Goal: Task Accomplishment & Management: Complete application form

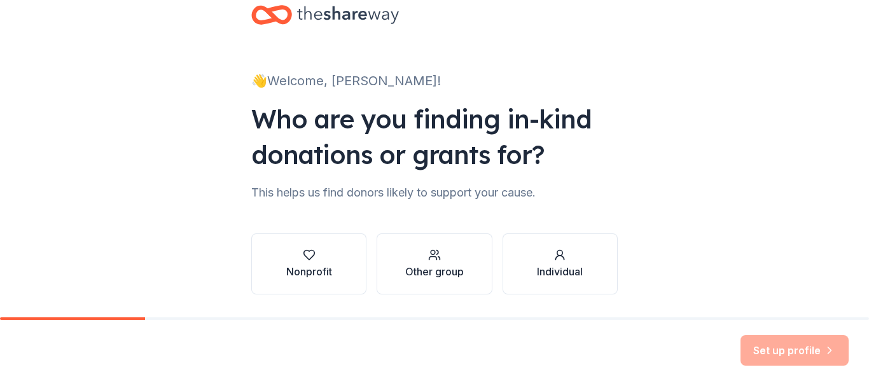
scroll to position [69, 0]
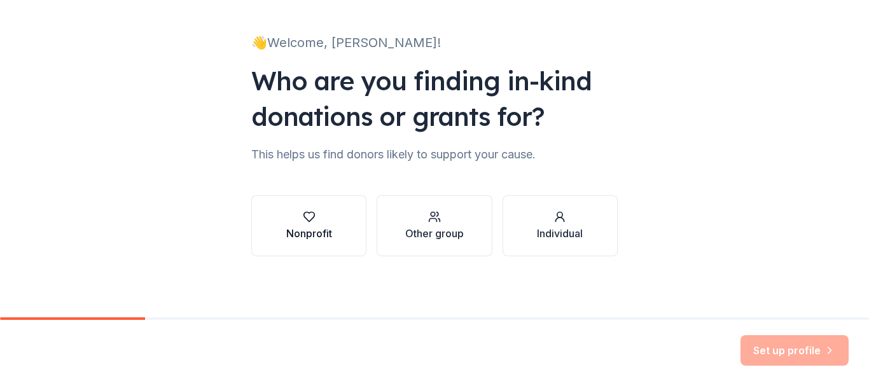
click at [330, 239] on button "Nonprofit" at bounding box center [308, 225] width 115 height 61
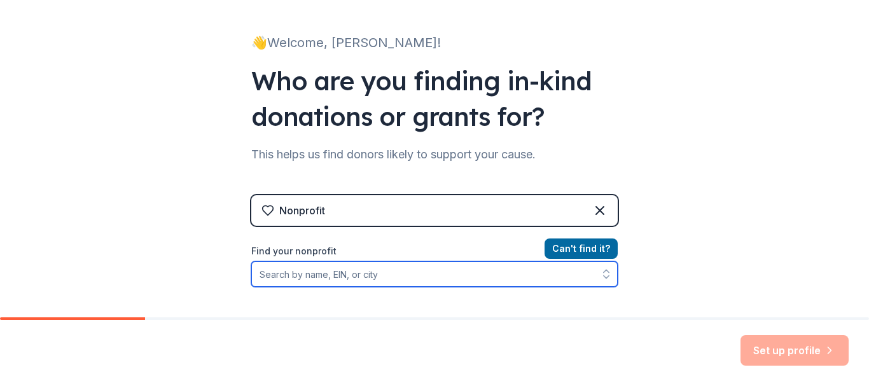
click at [374, 277] on input "Find your nonprofit" at bounding box center [434, 274] width 367 height 25
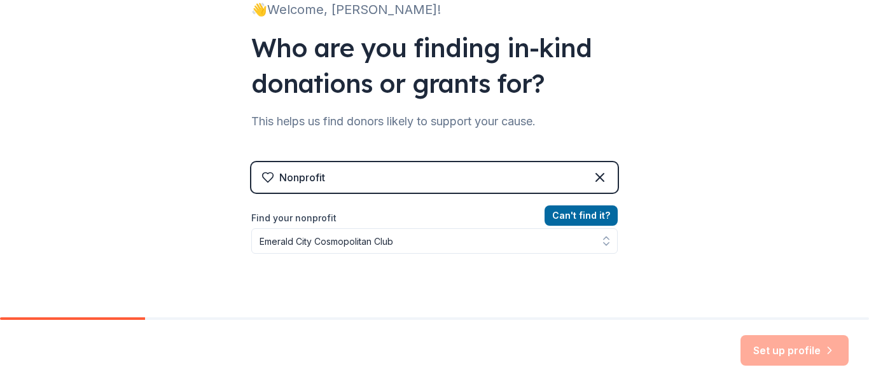
click at [629, 246] on div "👋 Welcome, [PERSON_NAME]! Who are you finding in-kind donations or grants for? …" at bounding box center [434, 170] width 407 height 544
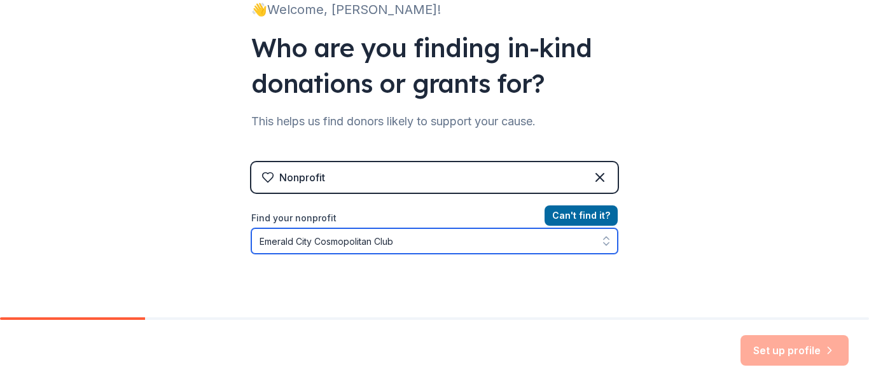
click at [600, 246] on icon "button" at bounding box center [606, 241] width 13 height 13
type input "Emerald City Cosmopolitan Club"
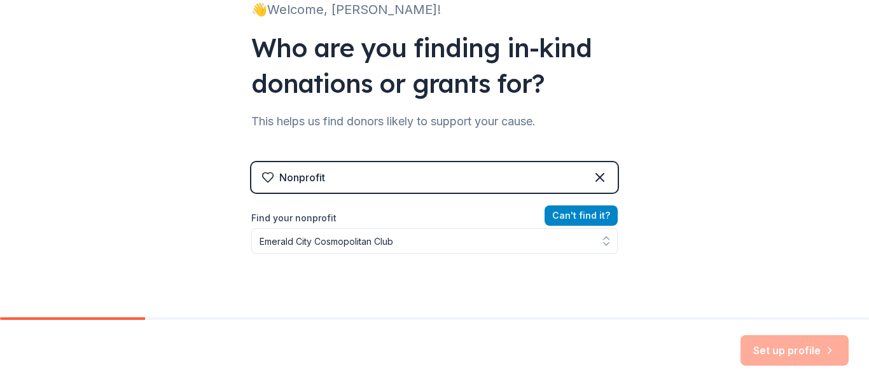
click at [582, 216] on button "Can ' t find it?" at bounding box center [581, 216] width 73 height 20
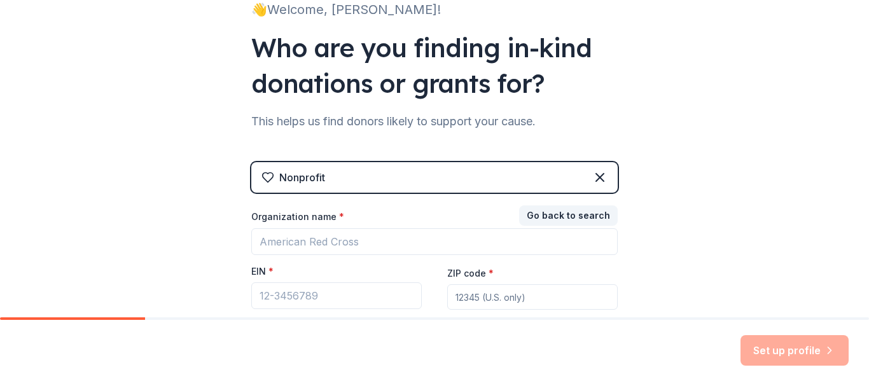
click at [475, 274] on label "ZIP code *" at bounding box center [470, 273] width 46 height 13
click at [475, 284] on input "ZIP code *" at bounding box center [532, 296] width 171 height 25
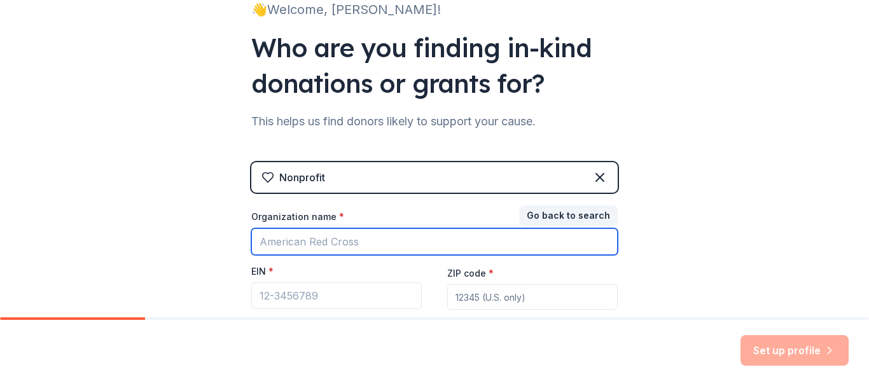
click at [562, 236] on input "Organization name *" at bounding box center [434, 241] width 367 height 27
type input "Cosmopolitan International"
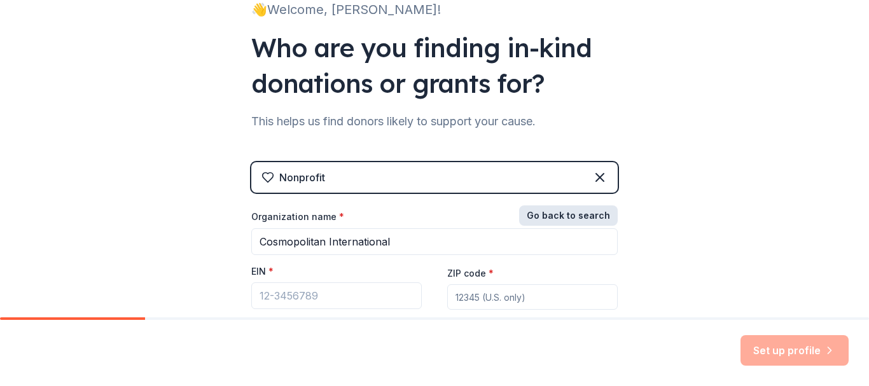
click at [579, 216] on button "Go back to search" at bounding box center [568, 216] width 99 height 20
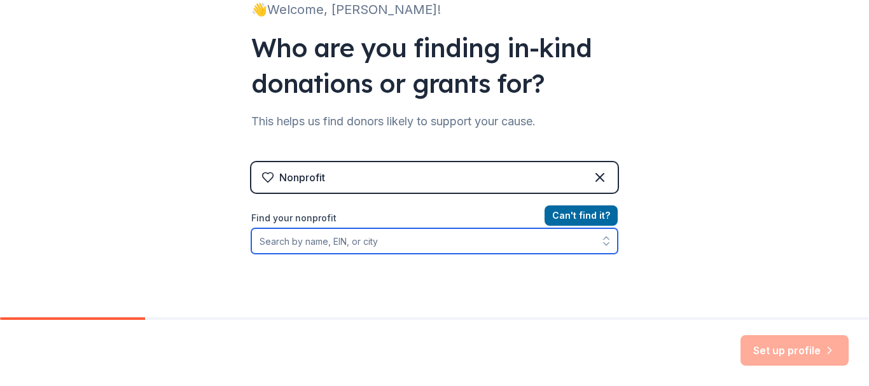
click at [336, 239] on input "Find your nonprofit" at bounding box center [434, 240] width 367 height 25
click at [595, 241] on button "button" at bounding box center [606, 240] width 23 height 25
click at [601, 244] on icon "button" at bounding box center [606, 241] width 13 height 13
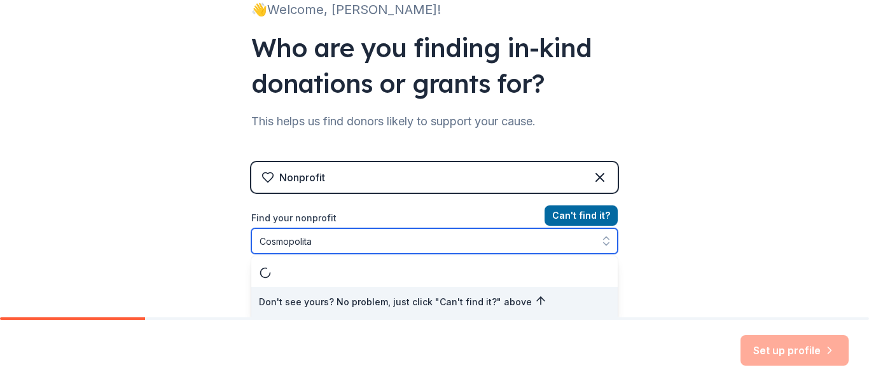
type input "Cosmopolitan"
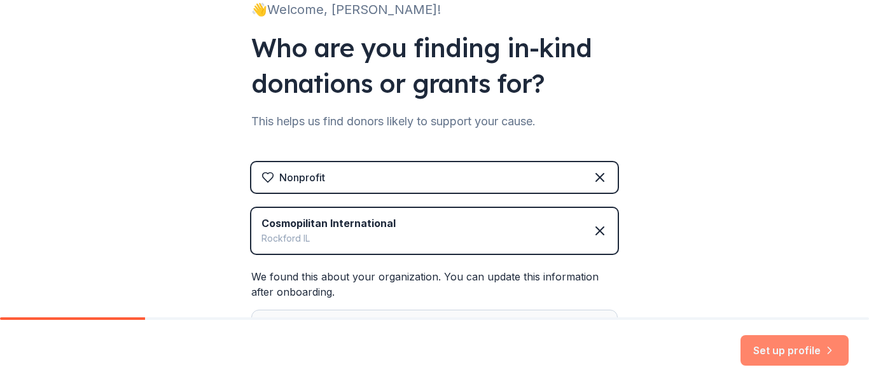
click at [789, 354] on button "Set up profile" at bounding box center [795, 350] width 108 height 31
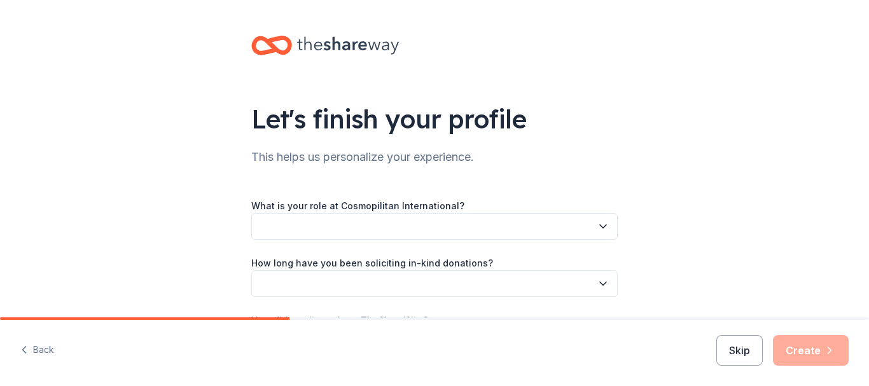
click at [273, 226] on button "button" at bounding box center [434, 226] width 367 height 27
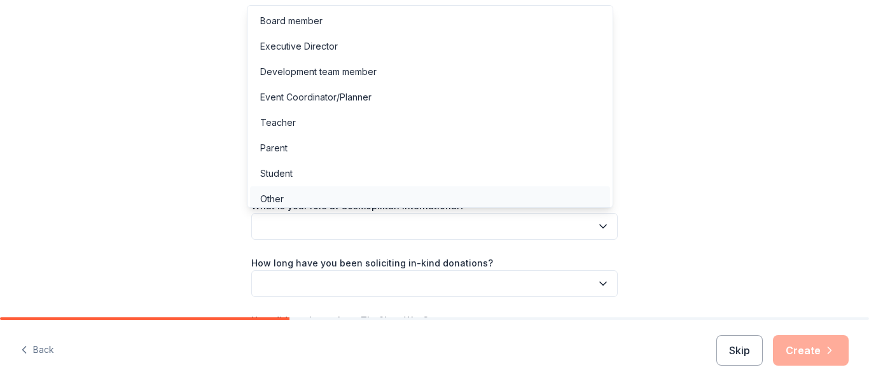
click at [274, 200] on div "Other" at bounding box center [272, 199] width 24 height 15
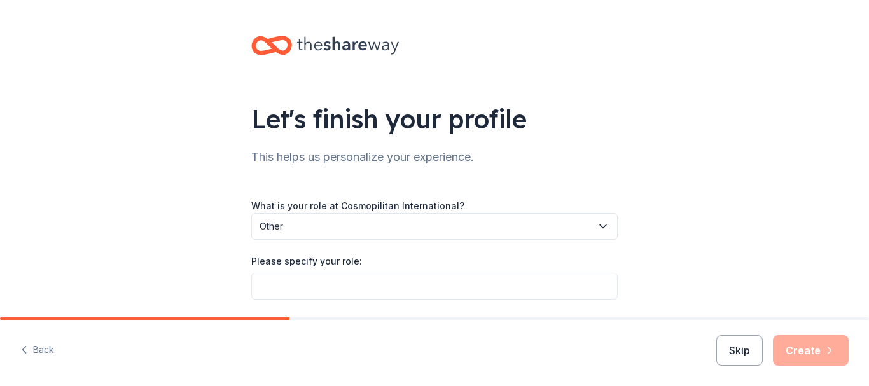
click at [261, 233] on span "Other" at bounding box center [426, 226] width 332 height 15
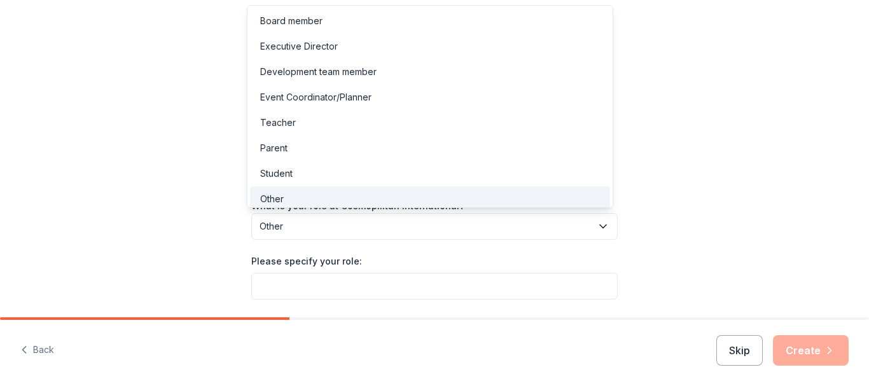
scroll to position [4, 0]
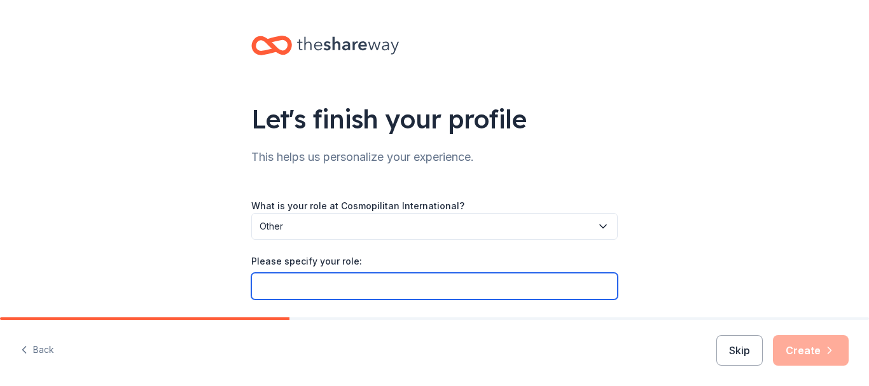
click at [316, 286] on input "Please specify your role:" at bounding box center [434, 286] width 367 height 27
click at [563, 287] on input "Current Topeka Emerald City Cosmo Club President" at bounding box center [434, 286] width 367 height 27
type input "Current Topeka Emerald City Cosmo Club President"
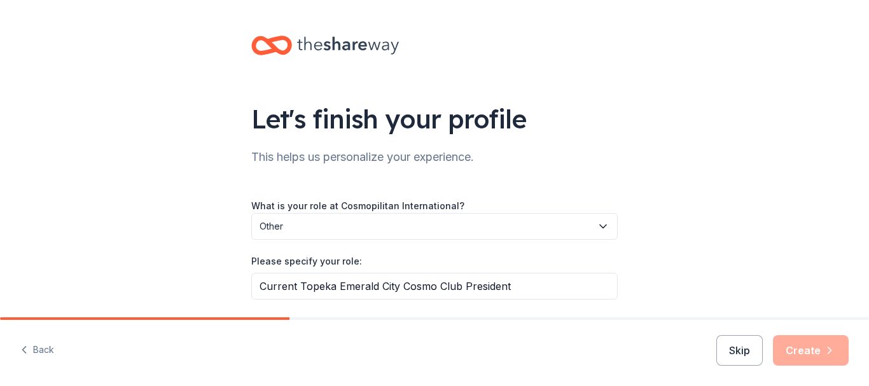
click at [855, 309] on div "Let's finish your profile This helps us personalize your experience. What is yo…" at bounding box center [434, 237] width 869 height 475
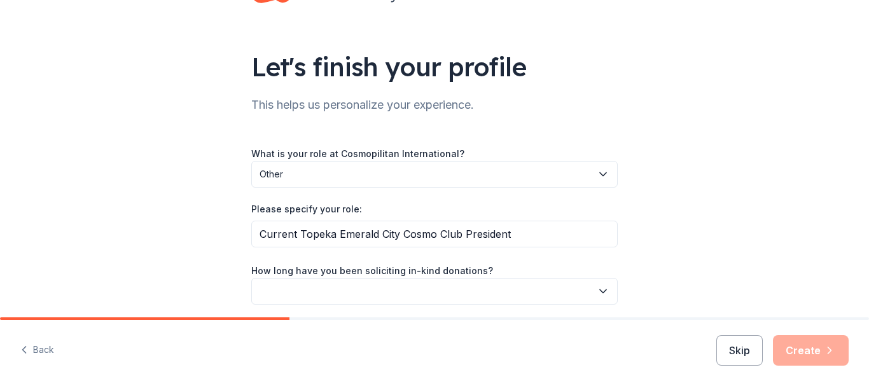
scroll to position [158, 0]
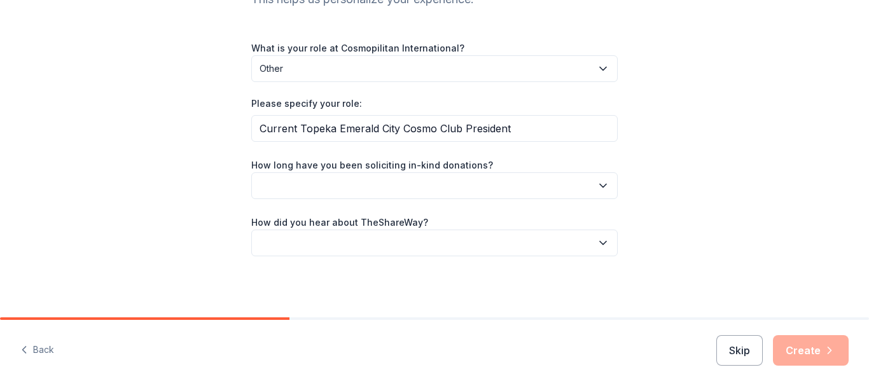
click at [317, 185] on button "button" at bounding box center [434, 185] width 367 height 27
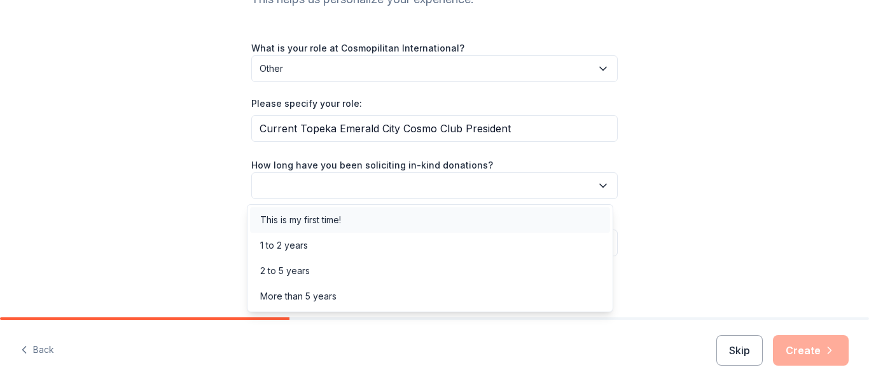
click at [321, 221] on div "This is my first time!" at bounding box center [300, 220] width 81 height 15
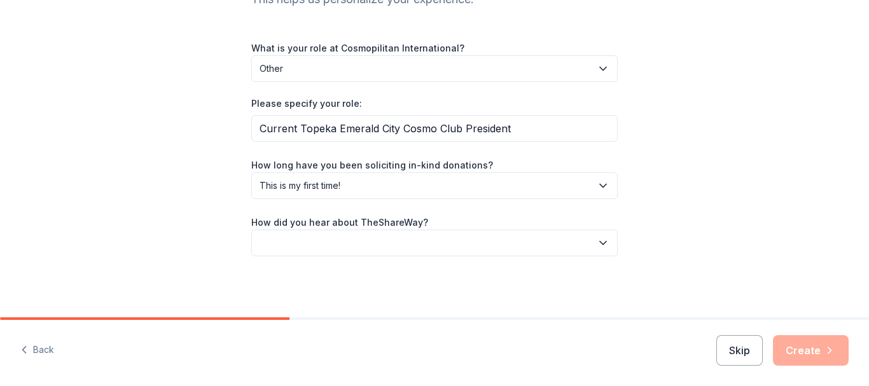
click at [335, 246] on button "button" at bounding box center [434, 243] width 367 height 27
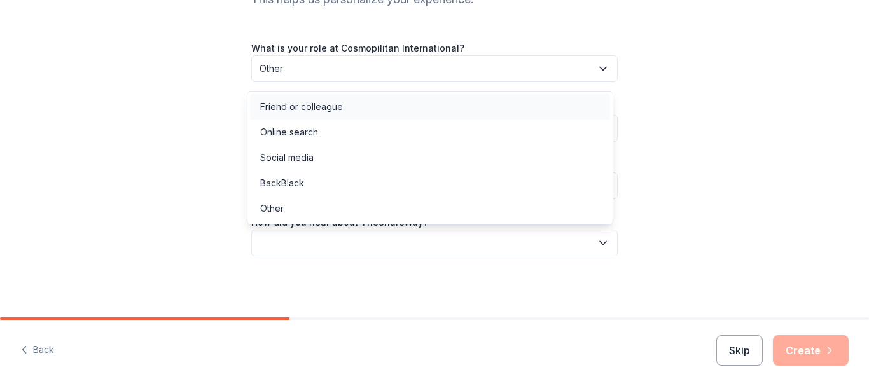
click at [312, 110] on div "Friend or colleague" at bounding box center [301, 106] width 83 height 15
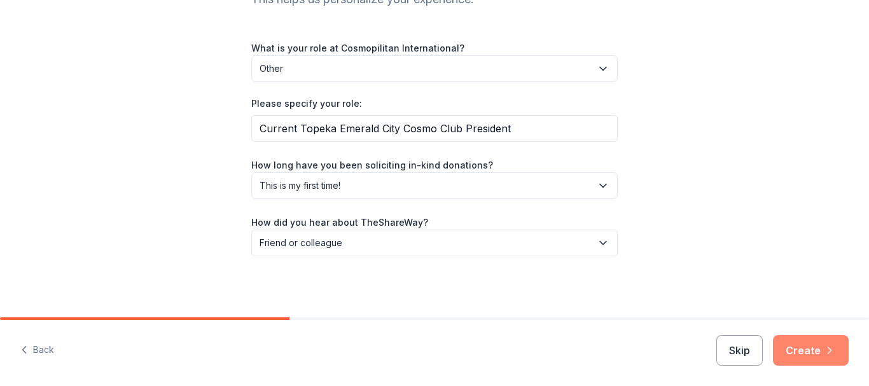
click at [808, 361] on button "Create" at bounding box center [811, 350] width 76 height 31
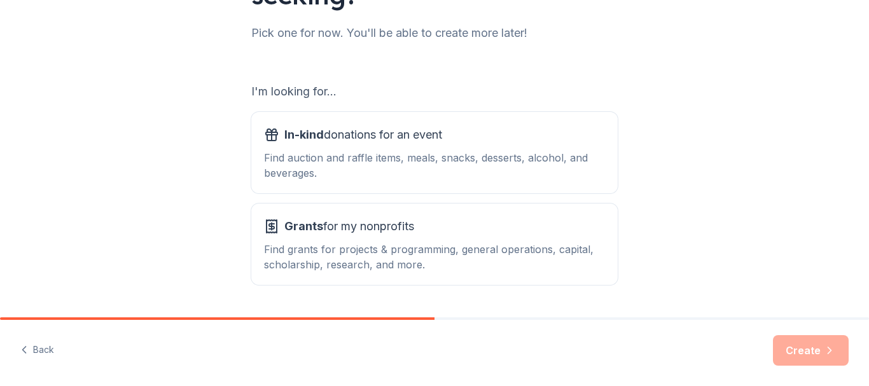
scroll to position [196, 0]
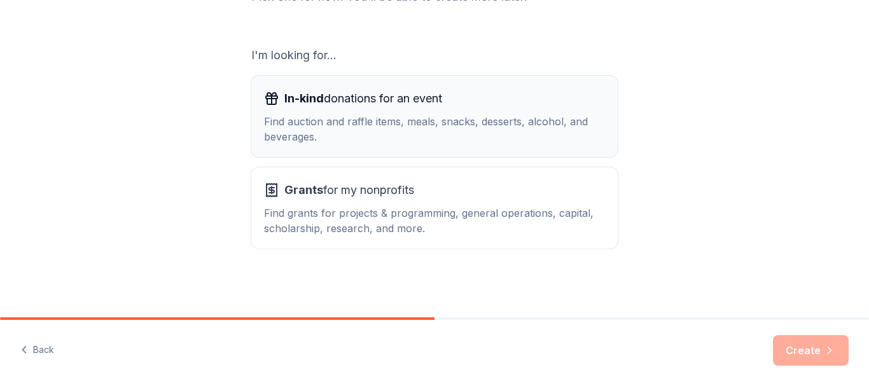
click at [380, 110] on div "In-kind donations for an event Find auction and raffle items, meals, snacks, de…" at bounding box center [434, 116] width 341 height 56
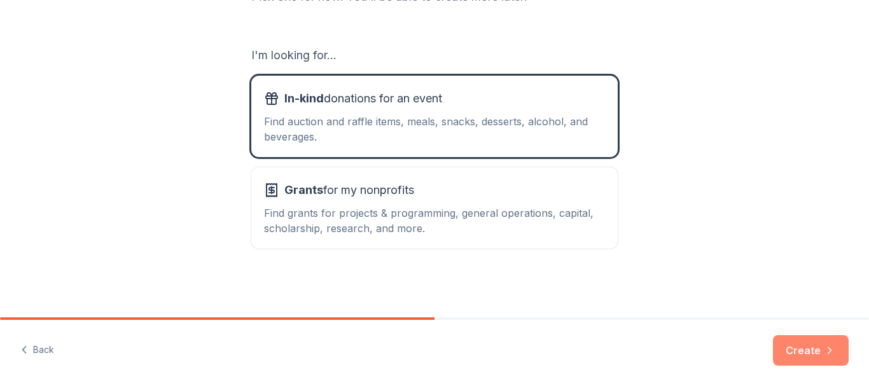
click at [808, 344] on button "Create" at bounding box center [811, 350] width 76 height 31
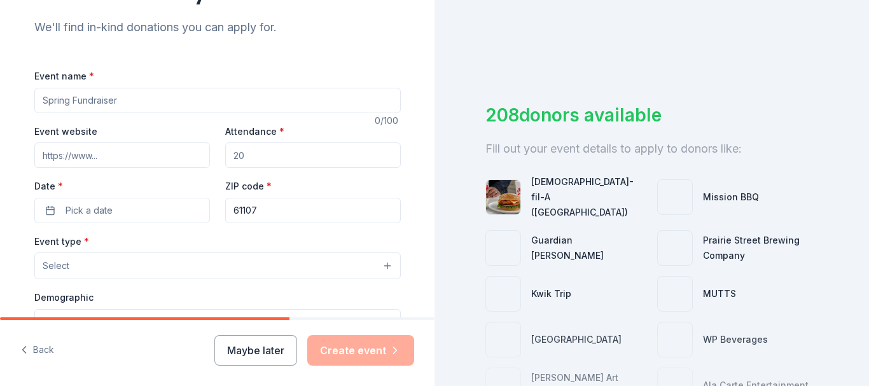
scroll to position [134, 0]
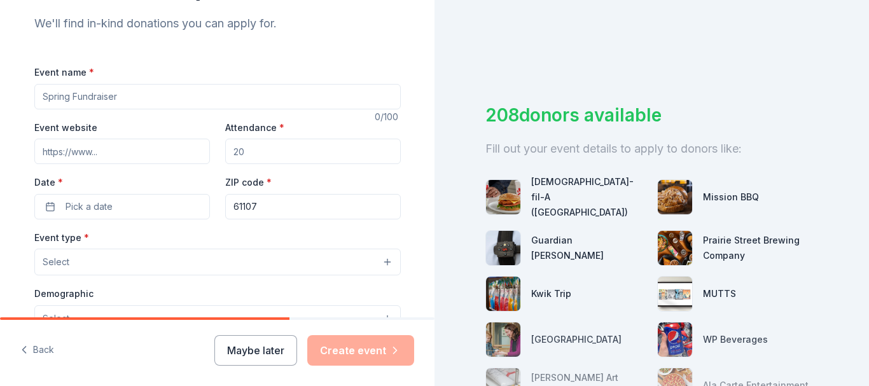
click at [53, 95] on input "Event name *" at bounding box center [217, 96] width 367 height 25
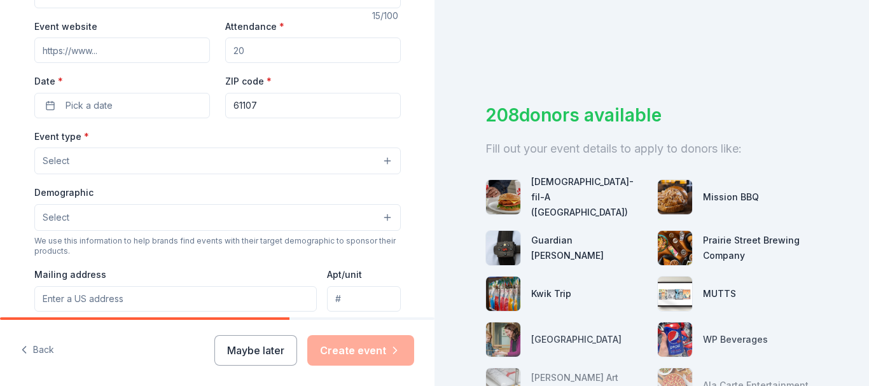
scroll to position [234, 0]
type input "Fall Fundraiser"
click at [160, 111] on button "Pick a date" at bounding box center [122, 106] width 176 height 25
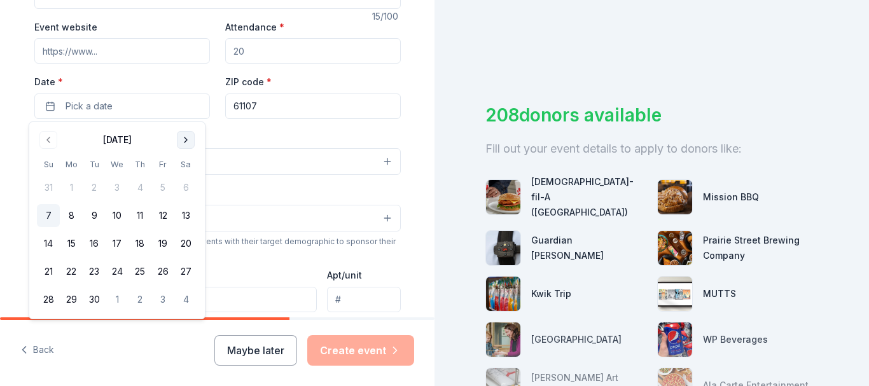
click at [189, 141] on button "Go to next month" at bounding box center [186, 140] width 18 height 18
click at [187, 191] on button "4" at bounding box center [185, 187] width 23 height 23
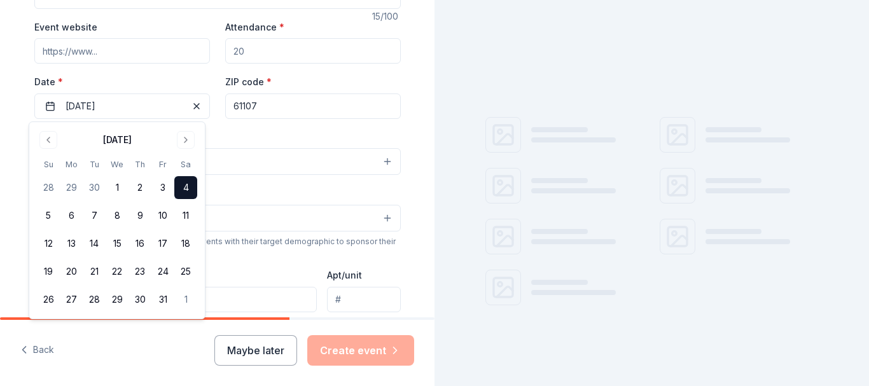
click at [274, 111] on input "61107" at bounding box center [313, 106] width 176 height 25
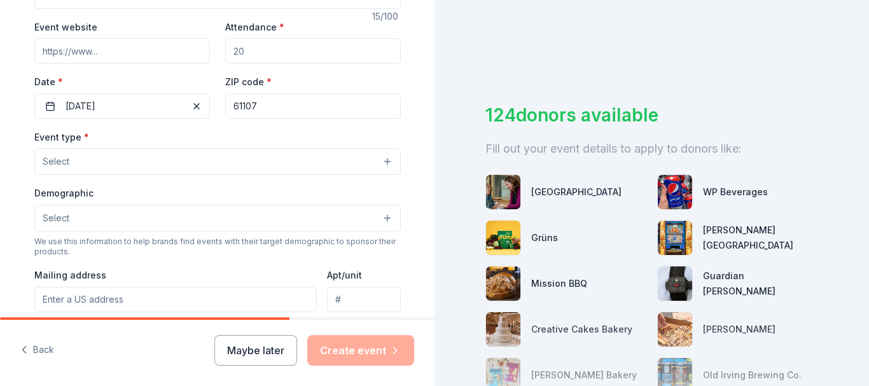
click at [105, 50] on input "Event website" at bounding box center [122, 50] width 176 height 25
click at [55, 48] on input "Event website" at bounding box center [122, 50] width 176 height 25
click at [242, 55] on input "Attendance *" at bounding box center [313, 50] width 176 height 25
type input "50"
click at [258, 105] on input "61107" at bounding box center [313, 106] width 176 height 25
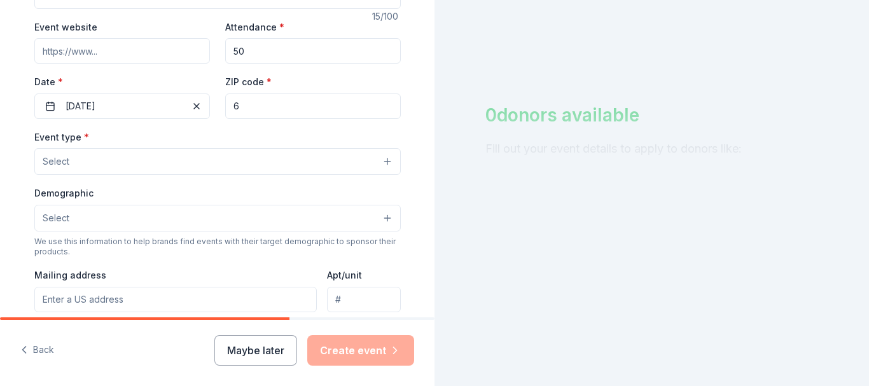
type input "66414"
type input "[STREET_ADDRESS]"
type input "Apt C"
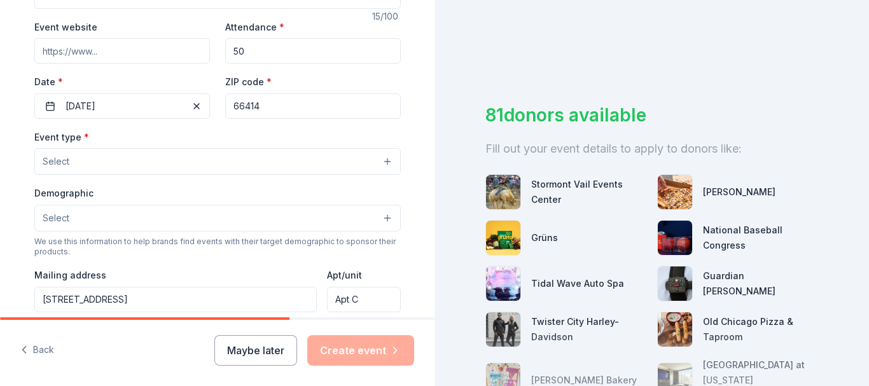
click at [104, 160] on button "Select" at bounding box center [217, 161] width 367 height 27
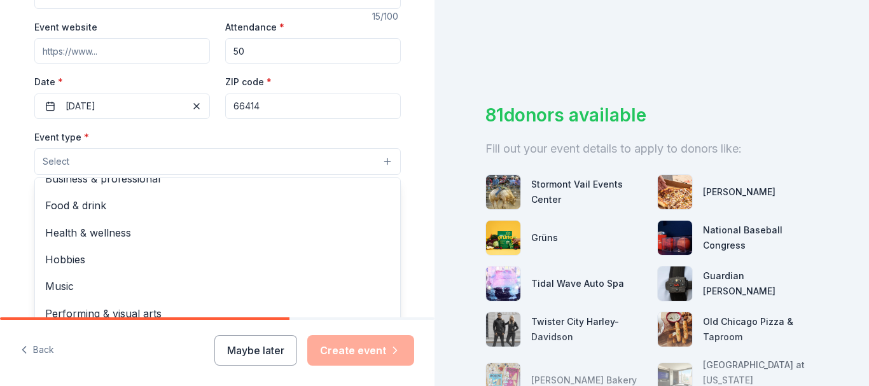
scroll to position [0, 0]
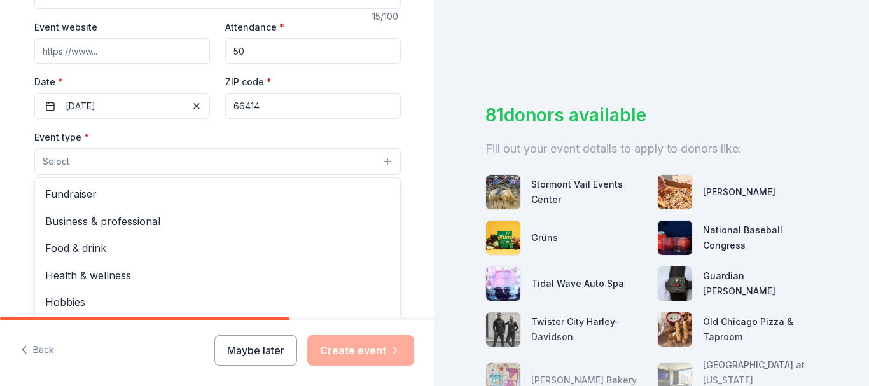
click at [83, 199] on span "Fundraiser" at bounding box center [217, 194] width 345 height 17
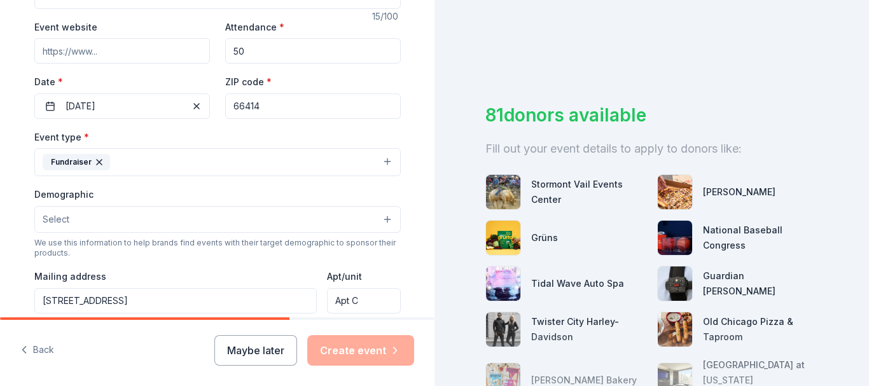
click at [375, 222] on button "Select" at bounding box center [217, 219] width 367 height 27
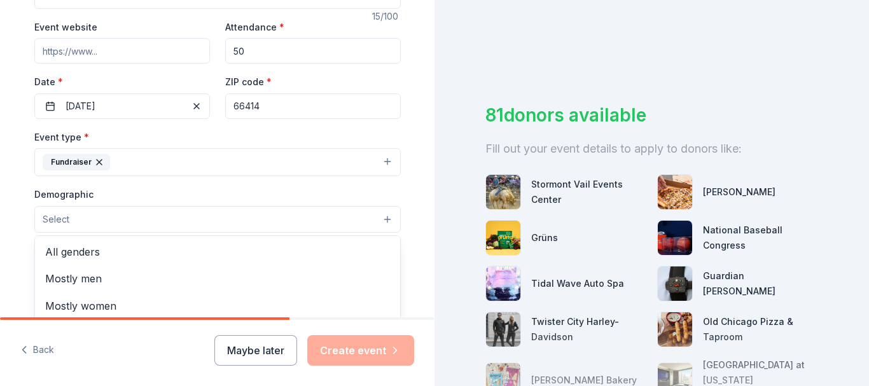
click at [81, 258] on span "All genders" at bounding box center [217, 252] width 345 height 17
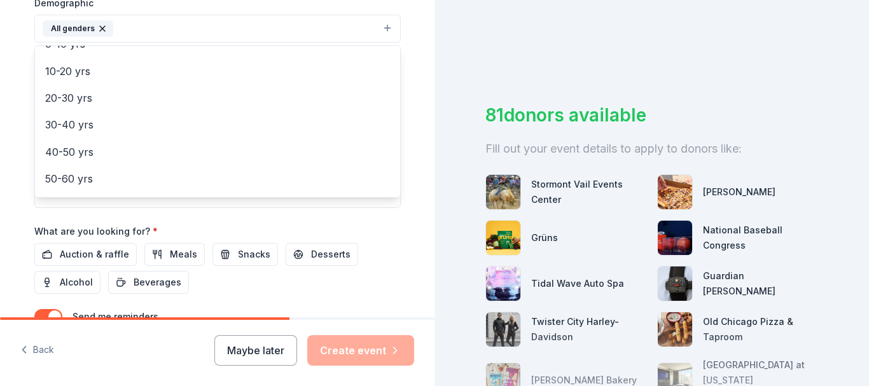
scroll to position [103, 0]
click at [64, 115] on span "30-40 yrs" at bounding box center [217, 120] width 345 height 17
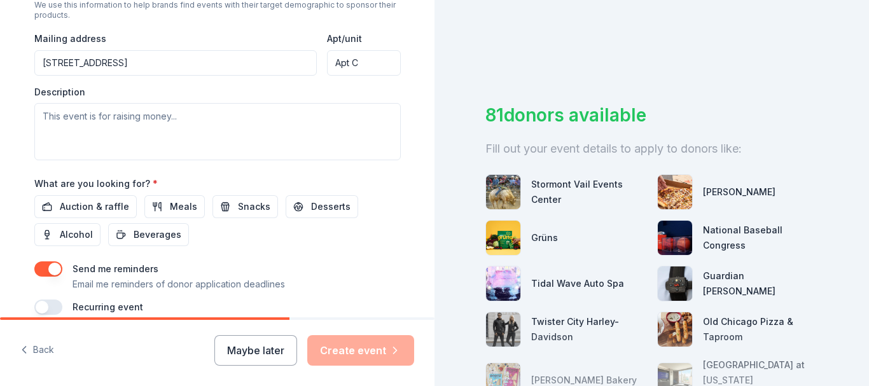
scroll to position [532, 0]
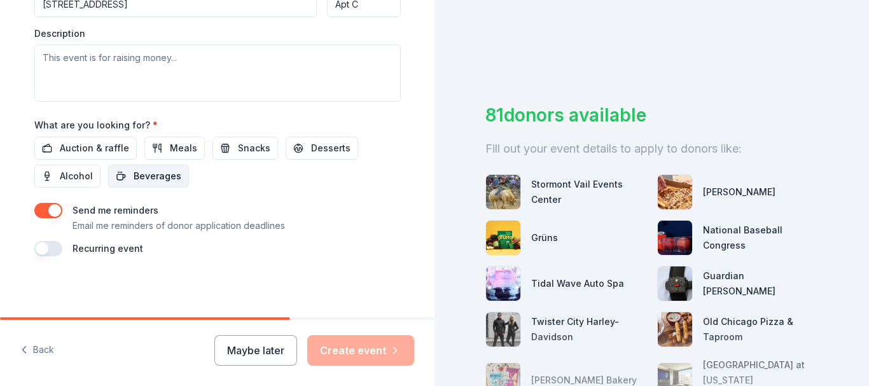
click at [110, 166] on button "Beverages" at bounding box center [148, 176] width 81 height 23
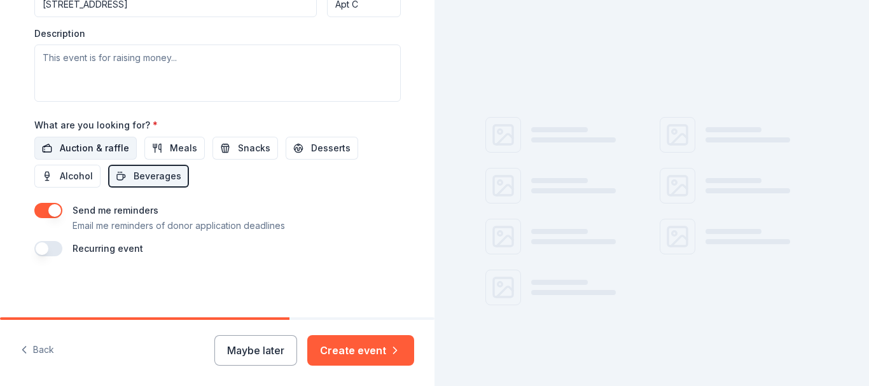
click at [93, 148] on span "Auction & raffle" at bounding box center [94, 148] width 69 height 15
click at [163, 179] on span "Beverages" at bounding box center [158, 176] width 48 height 15
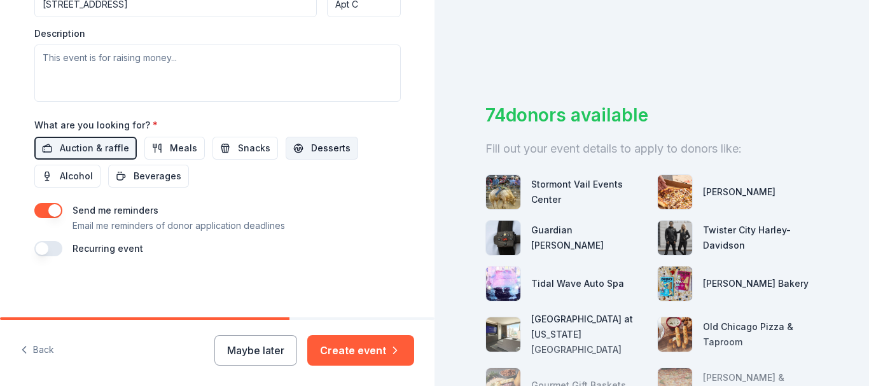
click at [311, 151] on span "Desserts" at bounding box center [330, 148] width 39 height 15
click at [239, 152] on span "Snacks" at bounding box center [254, 148] width 32 height 15
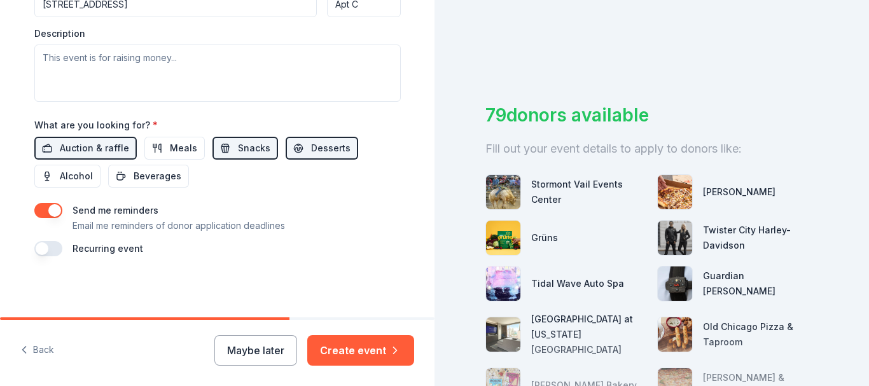
click at [46, 252] on button "button" at bounding box center [48, 248] width 28 height 15
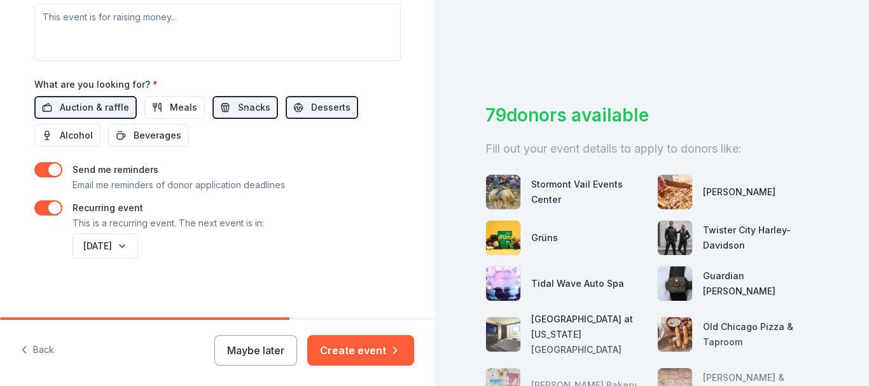
scroll to position [578, 0]
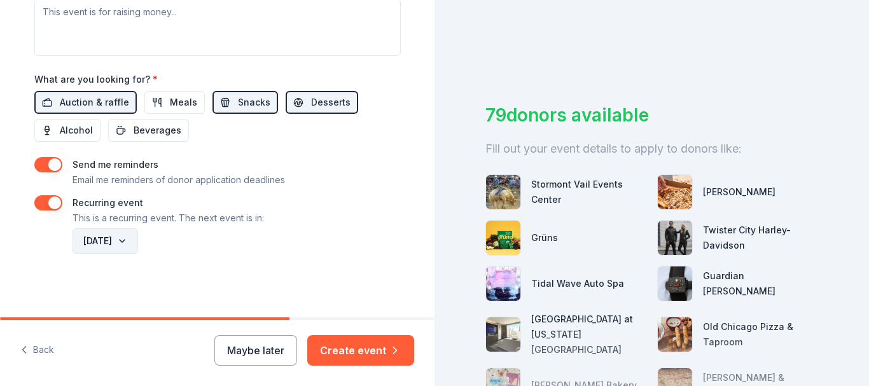
click at [137, 249] on button "[DATE]" at bounding box center [106, 240] width 66 height 25
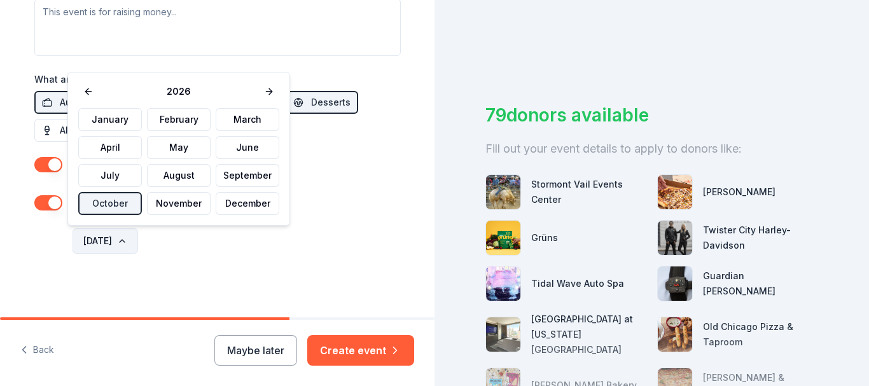
click at [138, 242] on button "[DATE]" at bounding box center [106, 240] width 66 height 25
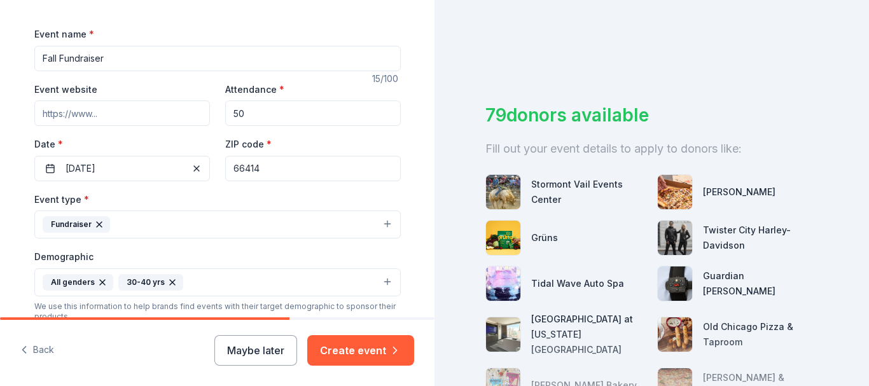
scroll to position [166, 0]
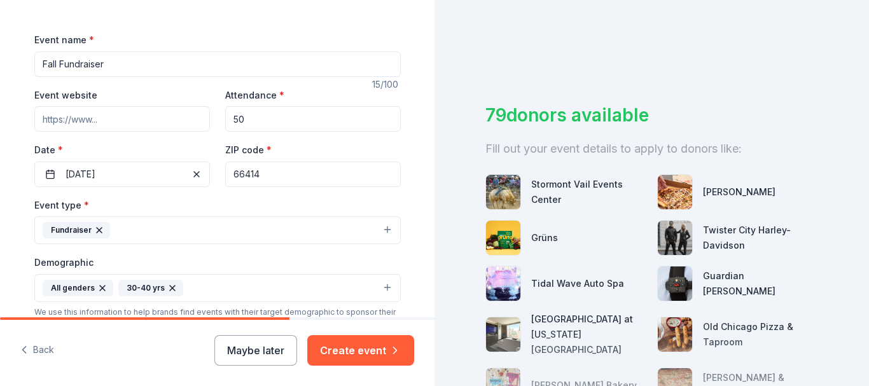
click at [270, 176] on input "66414" at bounding box center [313, 174] width 176 height 25
click at [363, 131] on input "50" at bounding box center [313, 118] width 176 height 25
click at [143, 118] on input "Event website" at bounding box center [122, 118] width 176 height 25
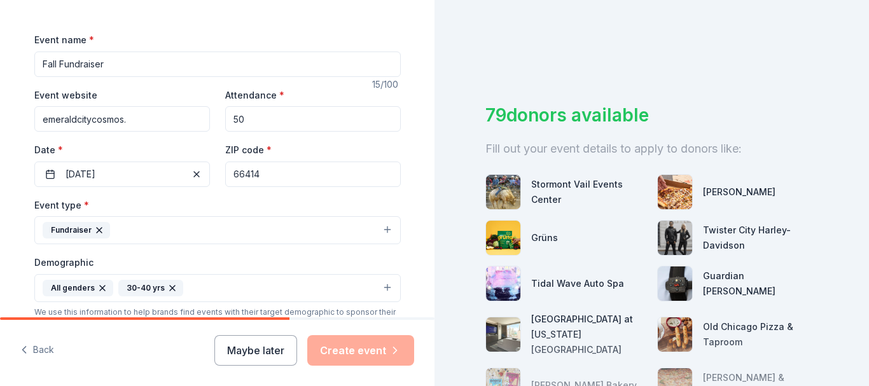
type input "emeraldcitycosmos."
